Goal: Information Seeking & Learning: Learn about a topic

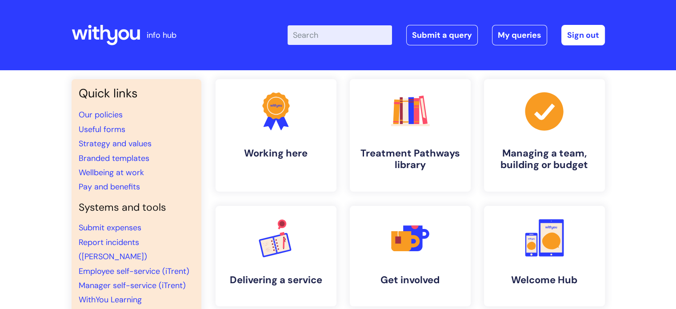
click at [359, 34] on input "Enter your search term here..." at bounding box center [339, 35] width 104 height 20
type input "Inductio"
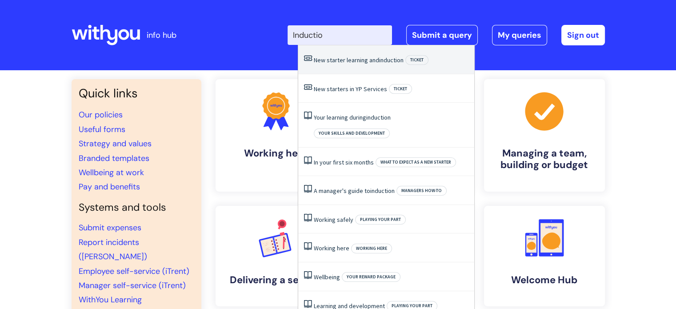
click at [352, 58] on link "New starter learning and induction" at bounding box center [359, 60] width 90 height 8
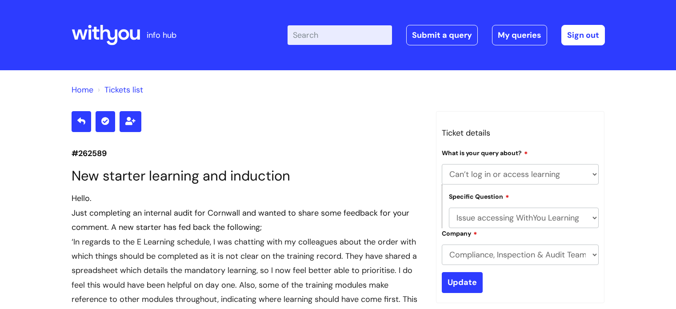
select select "Can’t log in or access learning"
select select "Issue accessing WithYou Learning"
click at [339, 34] on input "Enter your search term here..." at bounding box center [339, 35] width 104 height 20
click at [128, 32] on icon at bounding box center [106, 34] width 68 height 21
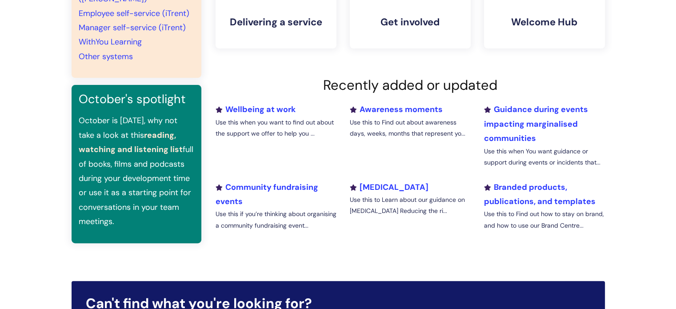
scroll to position [267, 0]
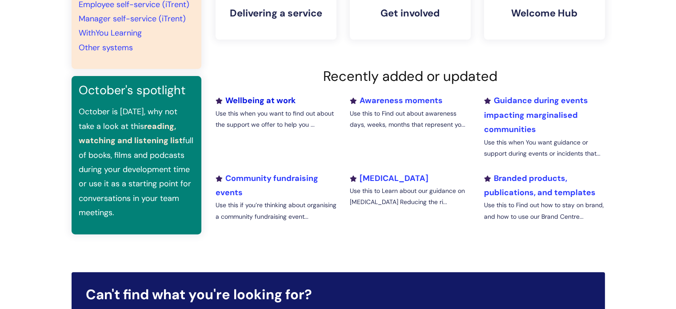
click at [266, 100] on link "Wellbeing at work" at bounding box center [255, 100] width 80 height 11
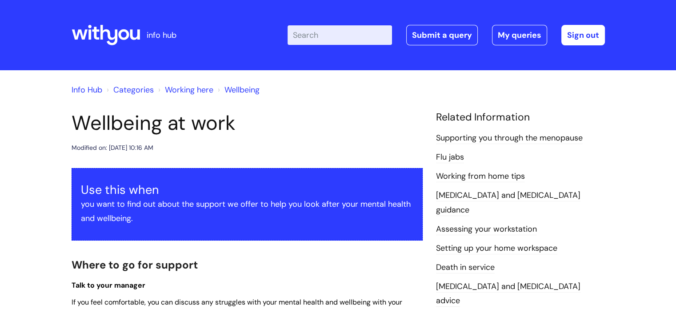
click at [403, 110] on div "Info Hub Categories Working here Wellbeing" at bounding box center [338, 95] width 533 height 32
click at [355, 32] on input "Enter your search term here..." at bounding box center [339, 35] width 104 height 20
type input "Induction toolkit"
click at [80, 86] on link "Info Hub" at bounding box center [87, 89] width 31 height 11
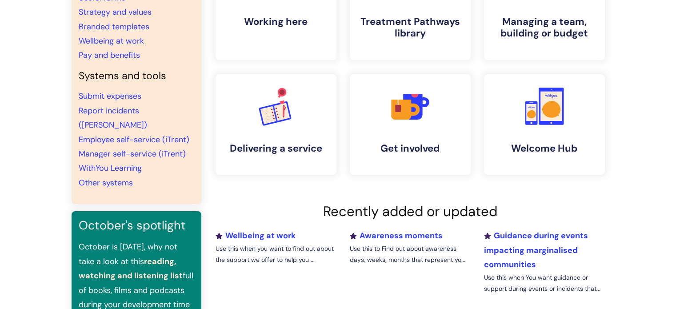
scroll to position [133, 0]
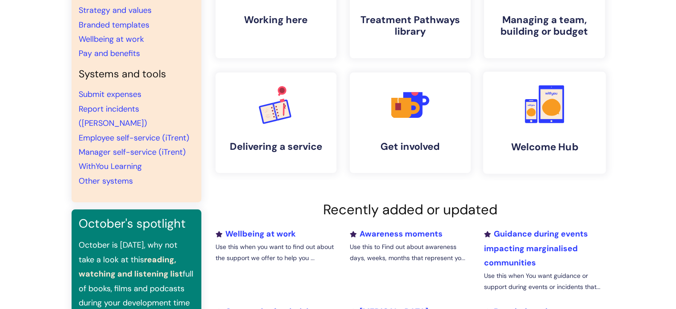
click at [547, 115] on icon at bounding box center [551, 107] width 19 height 17
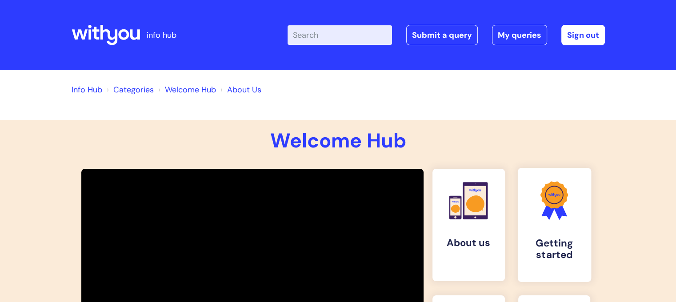
click at [550, 254] on h4 "Getting started" at bounding box center [554, 250] width 59 height 24
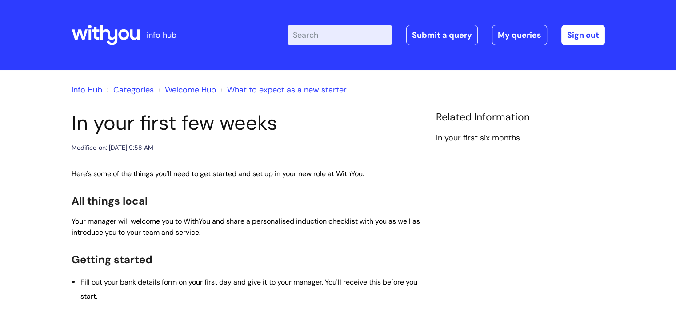
click at [459, 136] on link "In your first six months" at bounding box center [478, 138] width 84 height 12
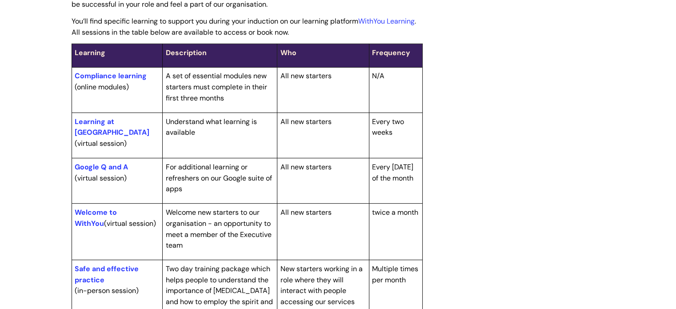
scroll to position [311, 0]
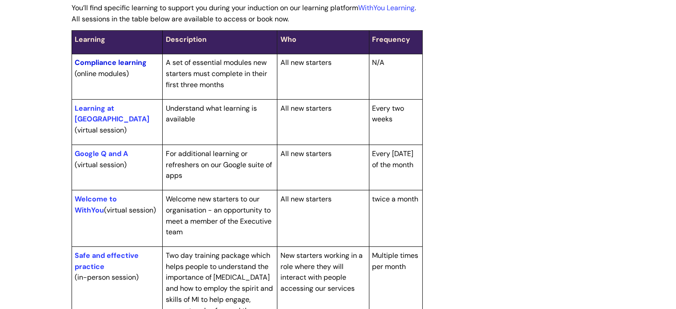
click at [87, 63] on link "Compliance learning" at bounding box center [111, 62] width 72 height 9
